Goal: Transaction & Acquisition: Purchase product/service

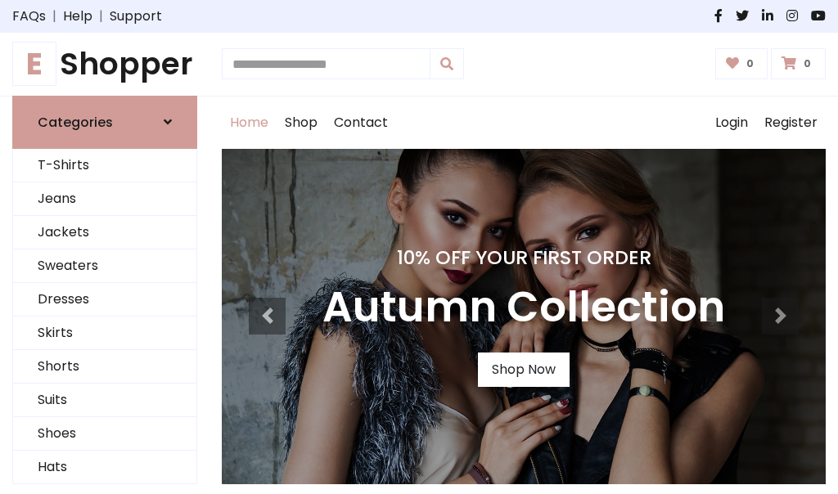
click at [419, 247] on h4 "10% Off Your First Order" at bounding box center [523, 257] width 402 height 23
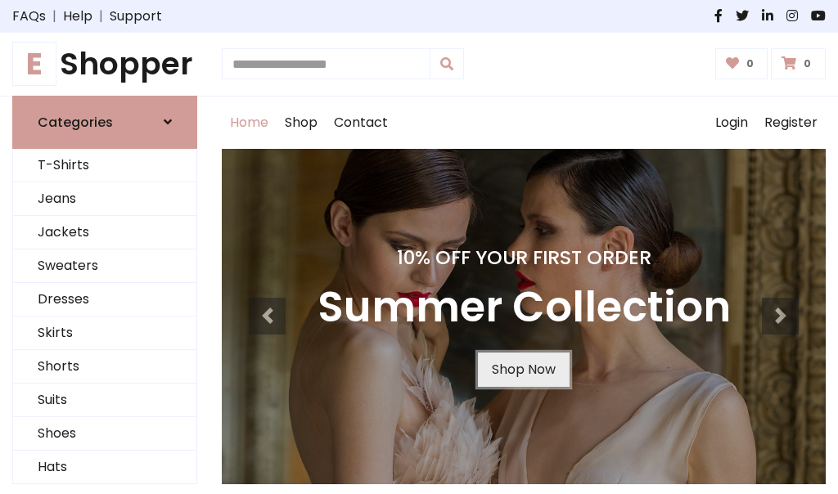
click at [523, 369] on link "Shop Now" at bounding box center [524, 370] width 92 height 34
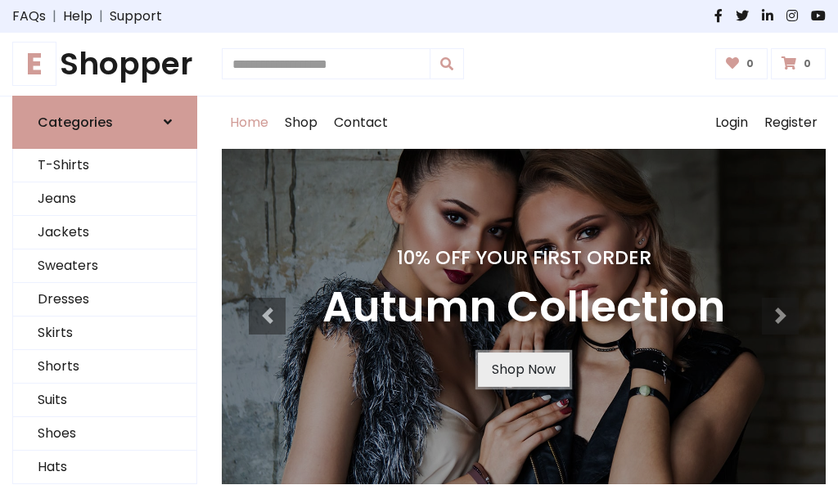
click at [523, 369] on link "Shop Now" at bounding box center [524, 370] width 92 height 34
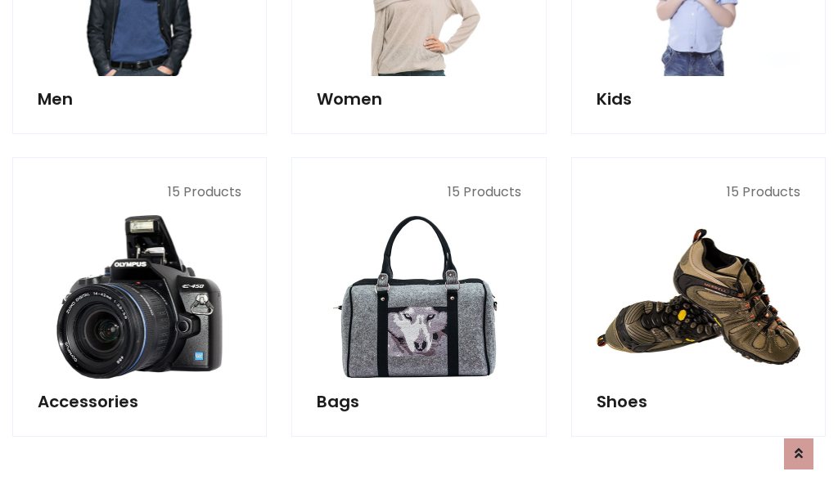
scroll to position [1631, 0]
